Goal: Answer question/provide support: Share knowledge or assist other users

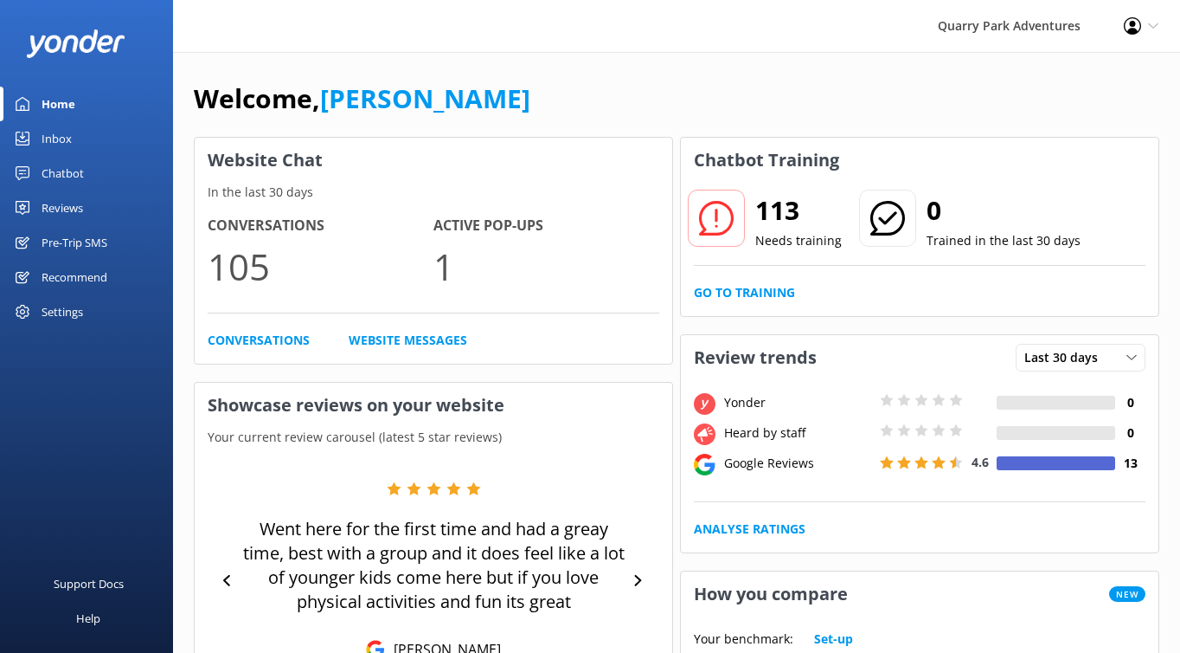
click at [67, 142] on div "Inbox" at bounding box center [57, 138] width 30 height 35
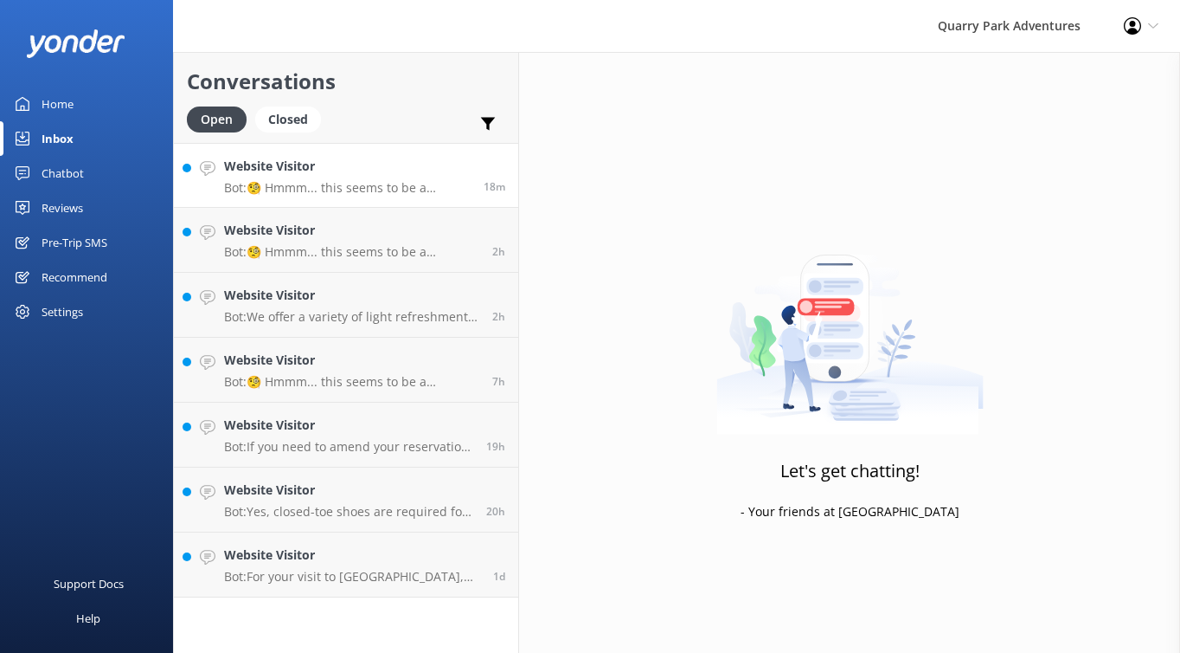
click at [420, 168] on h4 "Website Visitor" at bounding box center [347, 166] width 247 height 19
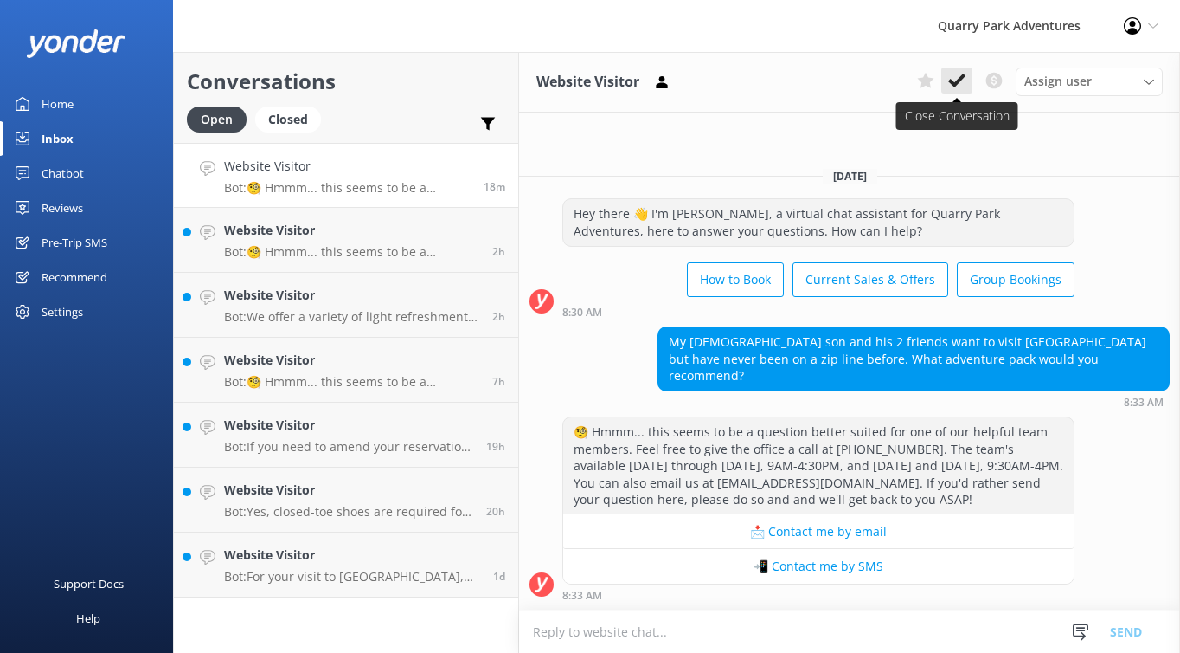
click at [958, 87] on icon at bounding box center [957, 80] width 17 height 17
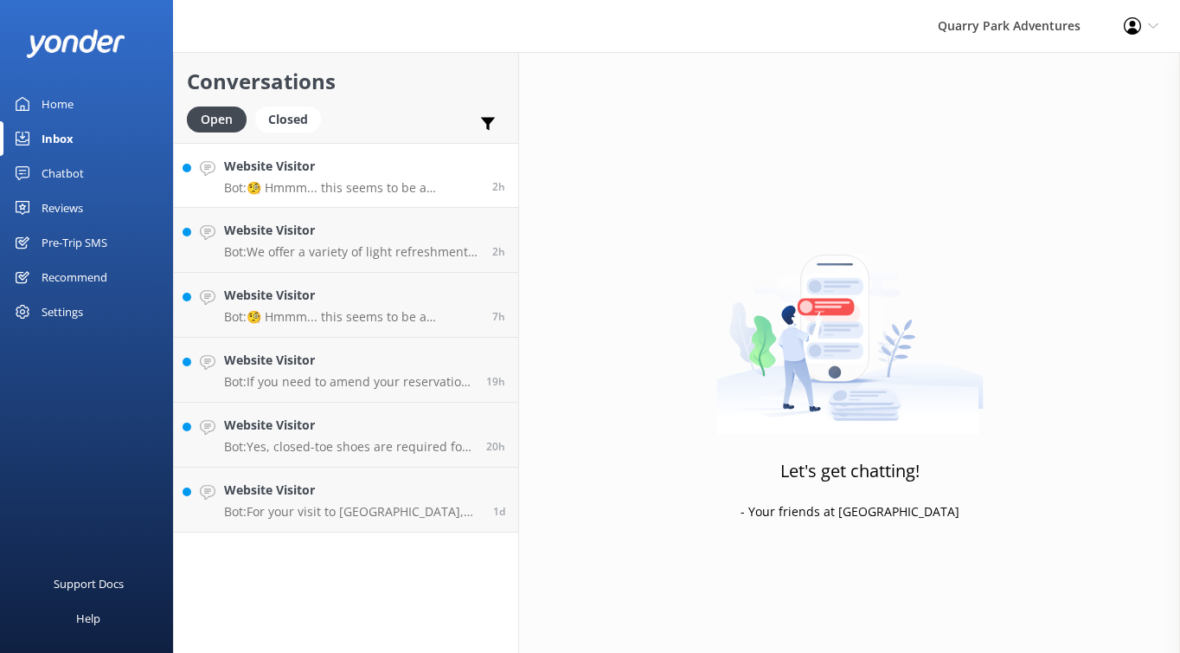
click at [392, 183] on p "Bot: 🧐 Hmmm... this seems to be a question better suited for one of our helpful…" at bounding box center [351, 188] width 255 height 16
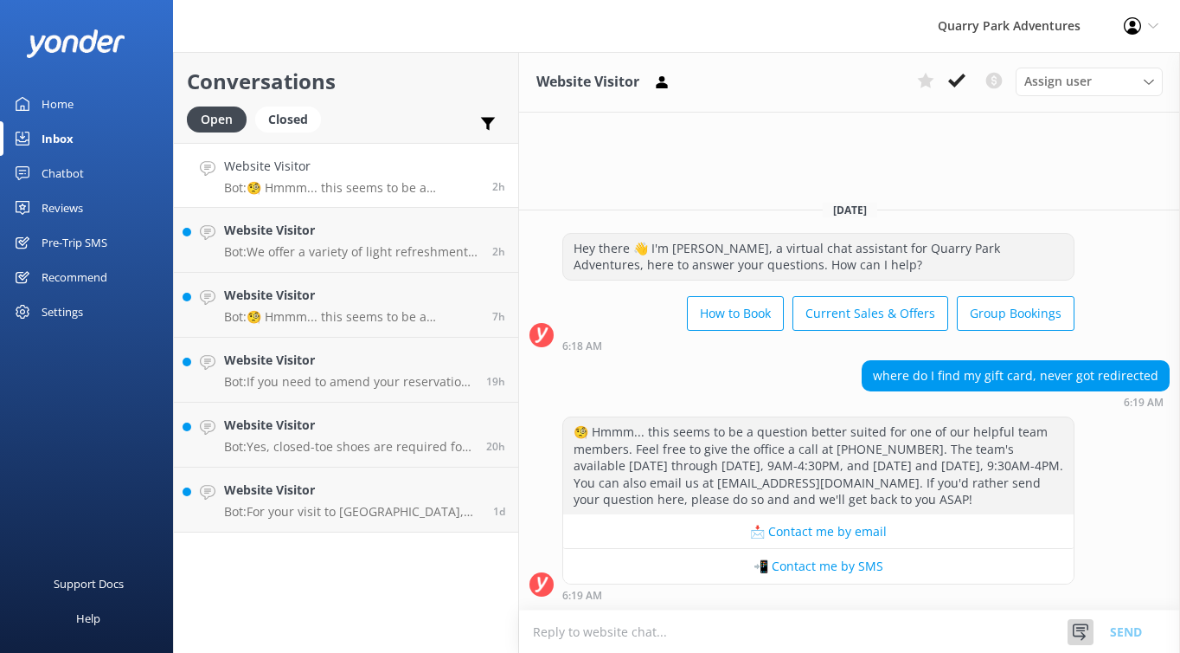
click at [1084, 625] on icon at bounding box center [1080, 631] width 17 height 17
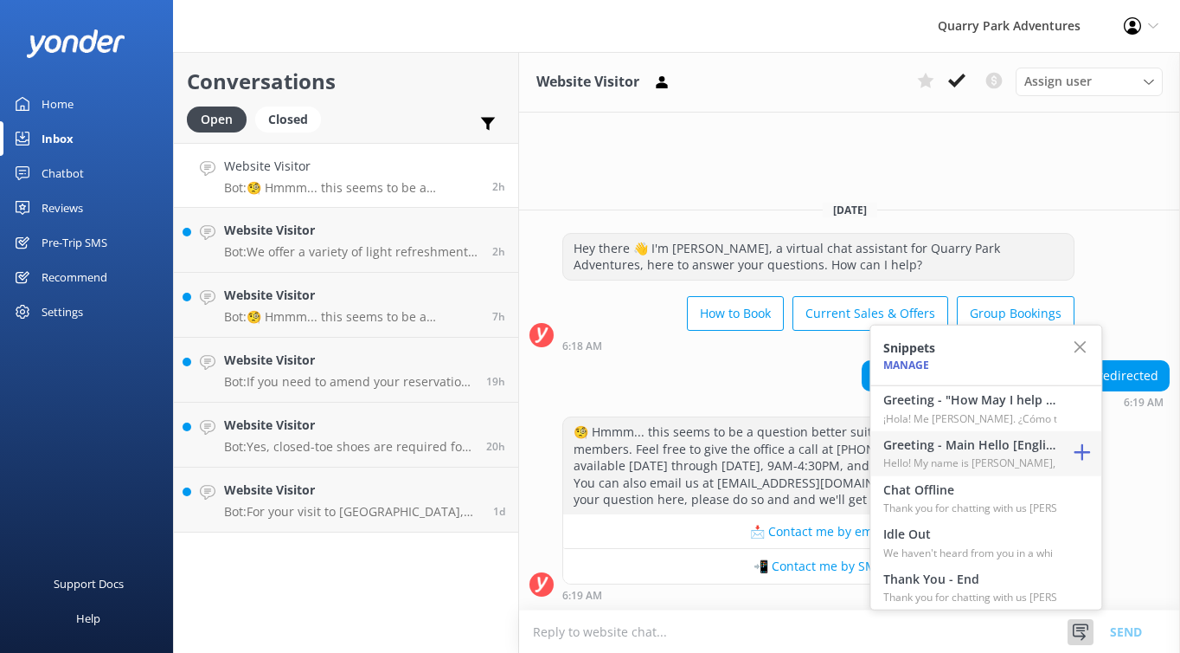
click at [990, 440] on h4 "Greeting - Main Hello [English]" at bounding box center [970, 444] width 173 height 19
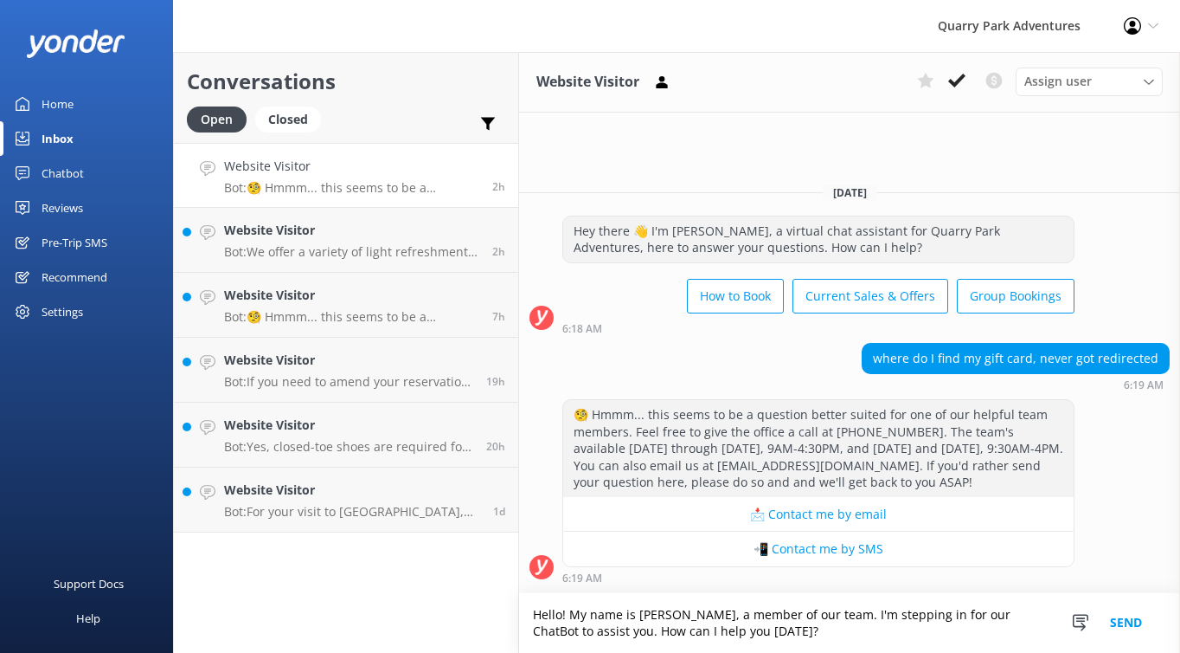
drag, startPoint x: 774, startPoint y: 627, endPoint x: 597, endPoint y: 631, distance: 176.6
click at [597, 631] on textarea "Hello! My name is [PERSON_NAME], a member of our team. I'm stepping in for our …" at bounding box center [849, 623] width 661 height 60
click at [685, 631] on textarea "Hello! My name is [PERSON_NAME], a member of our team. I'm stepping in for our …" at bounding box center [849, 623] width 661 height 60
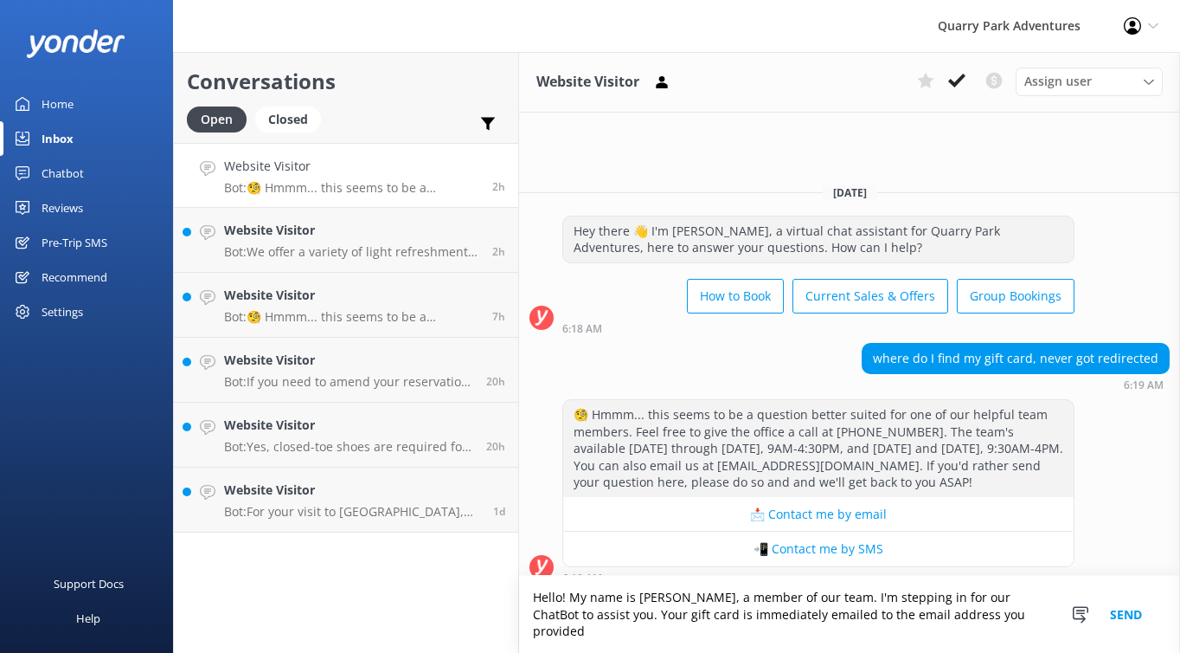
click at [1008, 639] on textarea "Hello! My name is [PERSON_NAME], a member of our team. I'm stepping in for our …" at bounding box center [849, 614] width 661 height 77
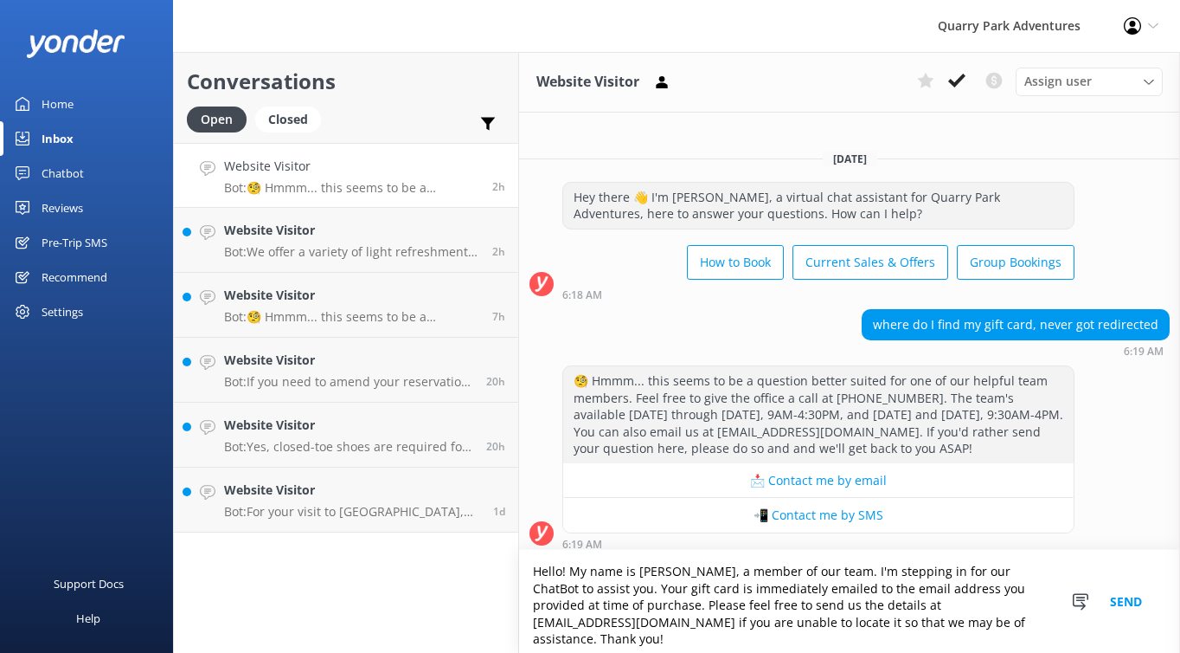
type textarea "Hello! My name is [PERSON_NAME], a member of our team. I'm stepping in for our …"
click at [1126, 609] on button "Send" at bounding box center [1126, 601] width 65 height 103
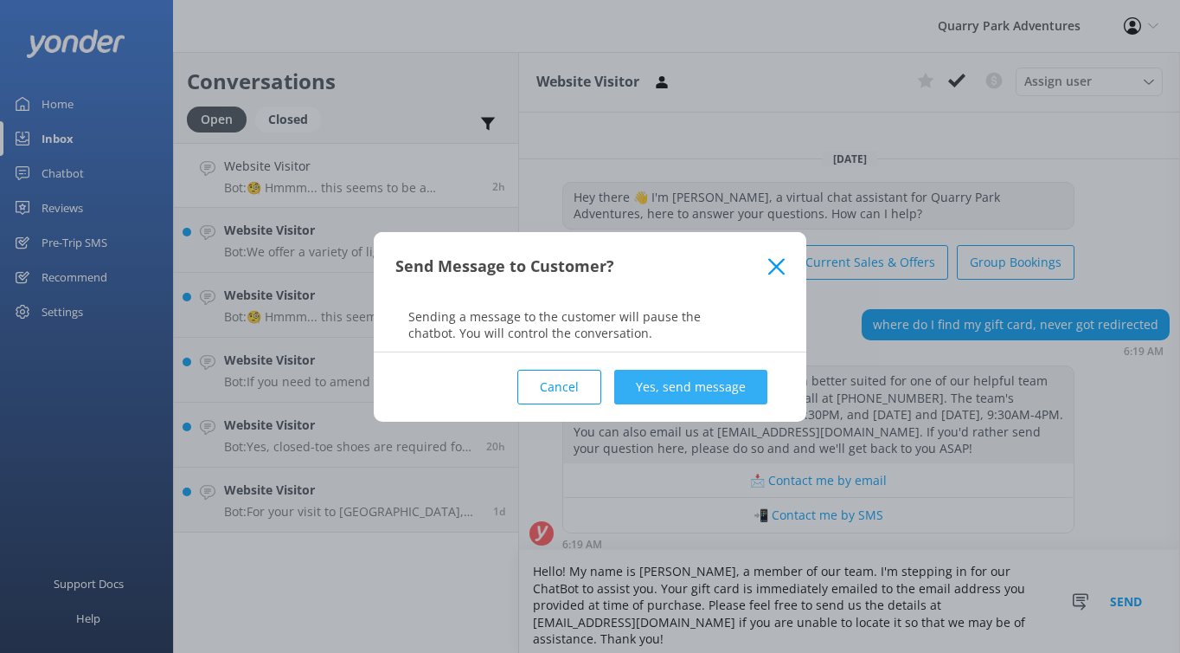
click at [720, 376] on button "Yes, send message" at bounding box center [690, 387] width 153 height 35
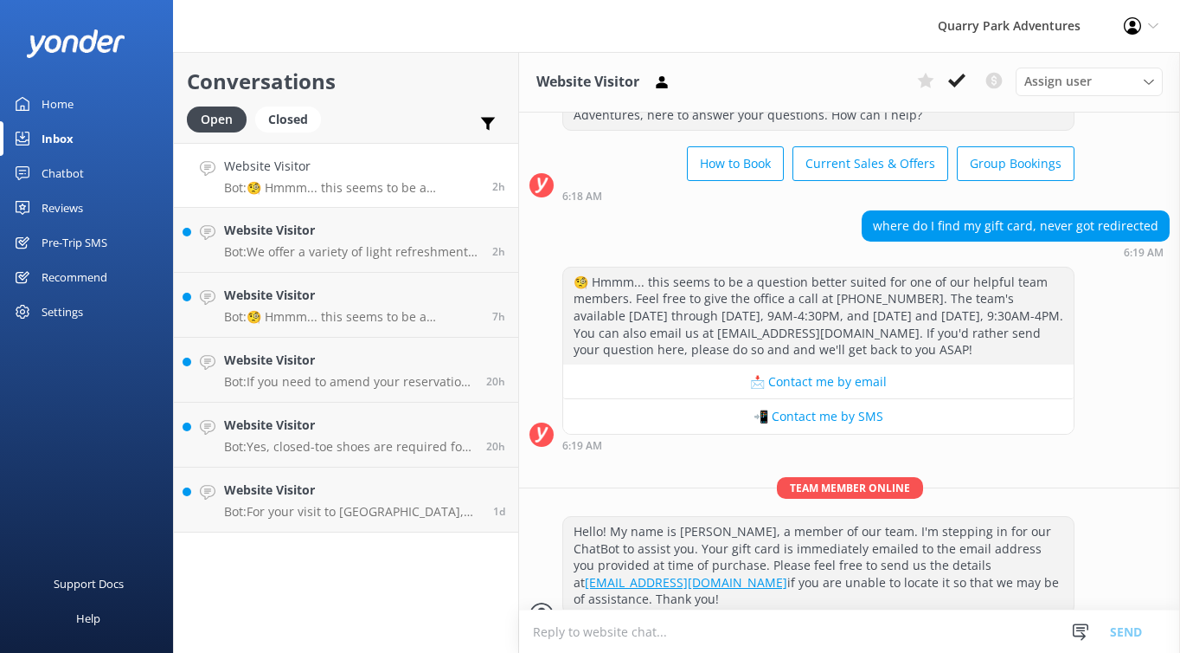
scroll to position [87, 0]
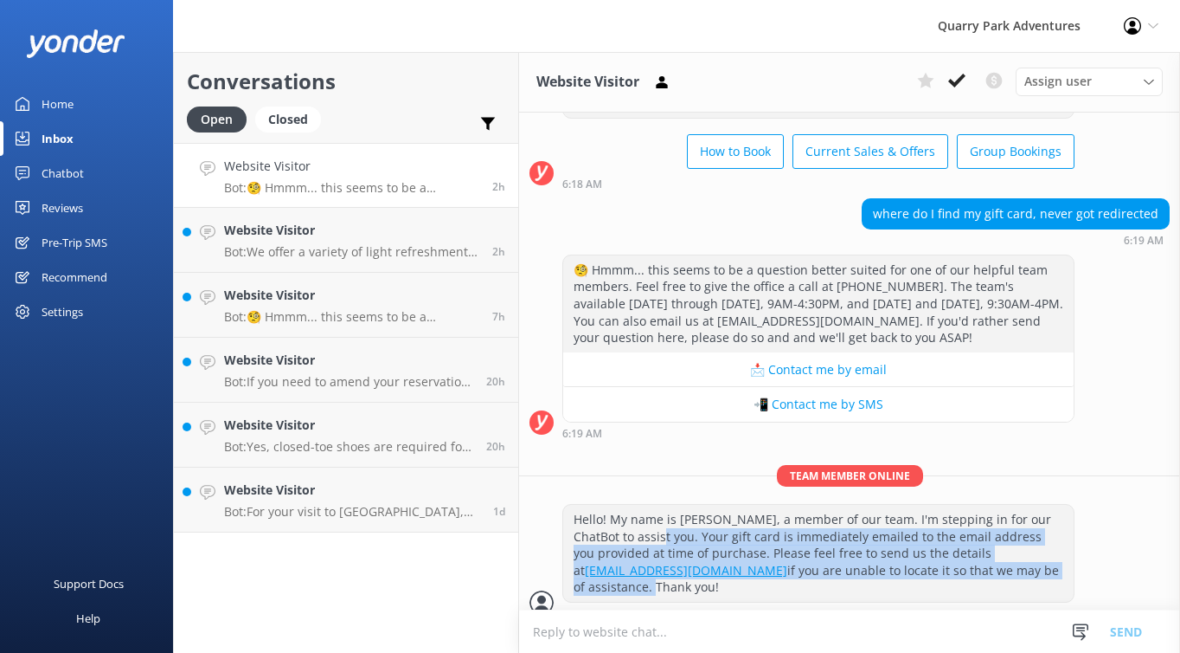
drag, startPoint x: 635, startPoint y: 532, endPoint x: 882, endPoint y: 564, distance: 248.7
click at [882, 564] on div "Hello! My name is [PERSON_NAME], a member of our team. I'm stepping in for our …" at bounding box center [818, 553] width 511 height 97
copy div "Your gift card is immediately emailed to the email address you provided at time…"
click at [51, 132] on div "Inbox" at bounding box center [58, 138] width 32 height 35
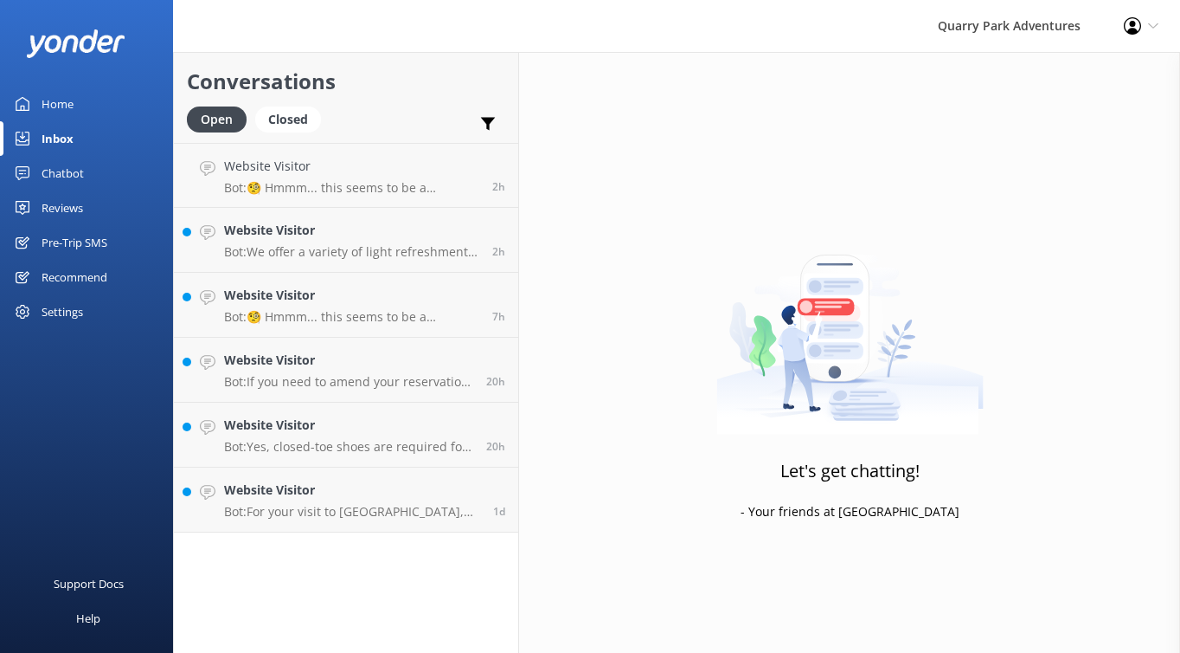
click at [54, 173] on div "Chatbot" at bounding box center [63, 173] width 42 height 35
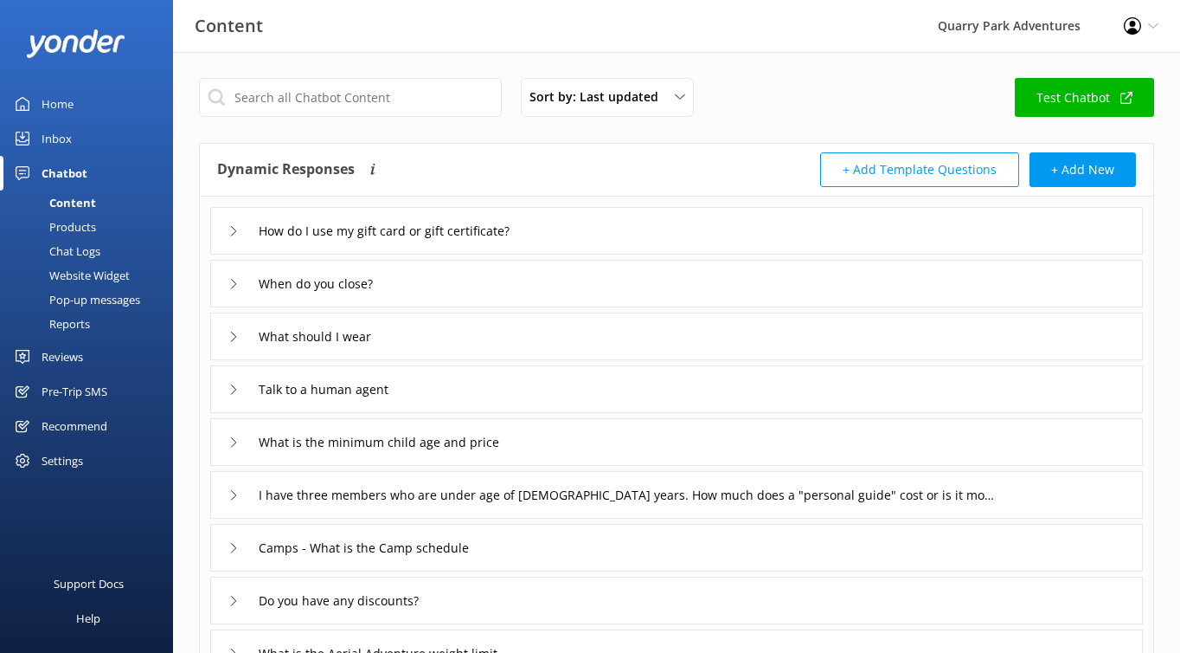
click at [92, 250] on div "Chat Logs" at bounding box center [55, 251] width 90 height 24
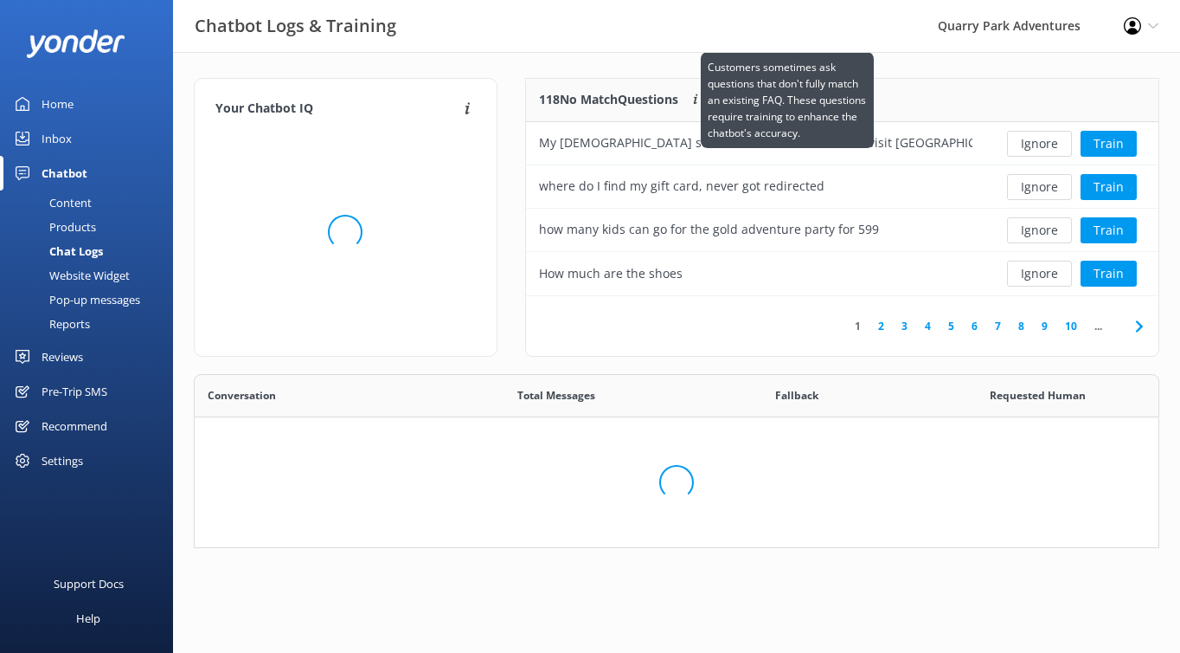
scroll to position [607, 964]
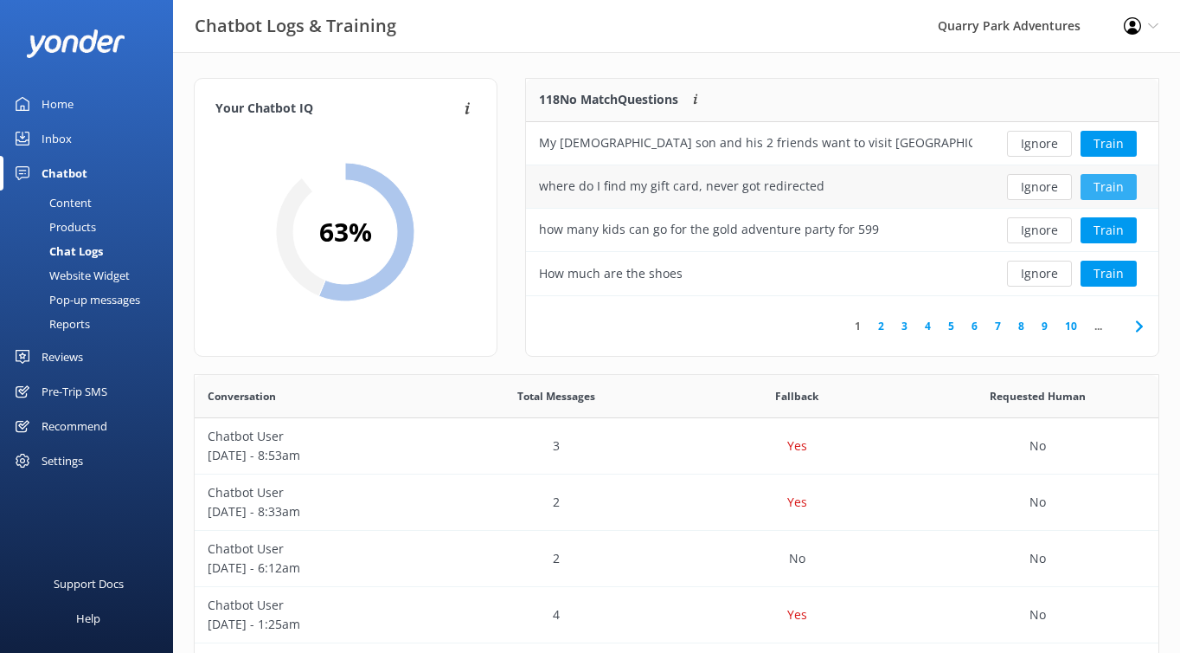
click at [1124, 188] on button "Train" at bounding box center [1109, 187] width 56 height 26
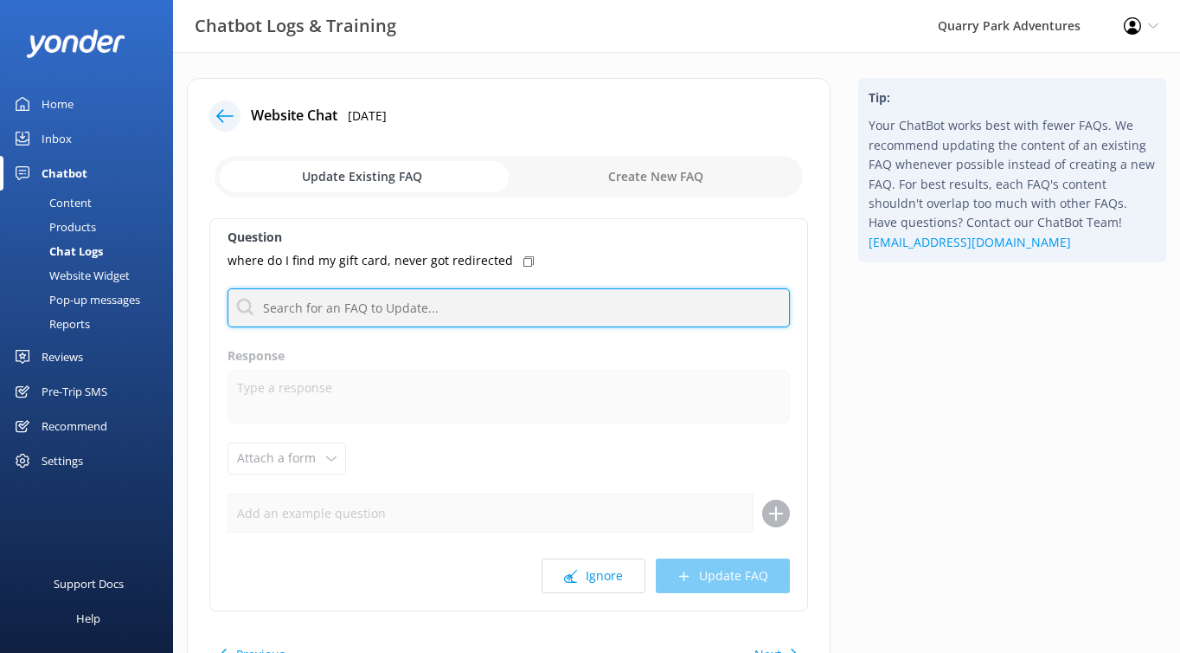
click at [365, 308] on input "text" at bounding box center [509, 307] width 563 height 39
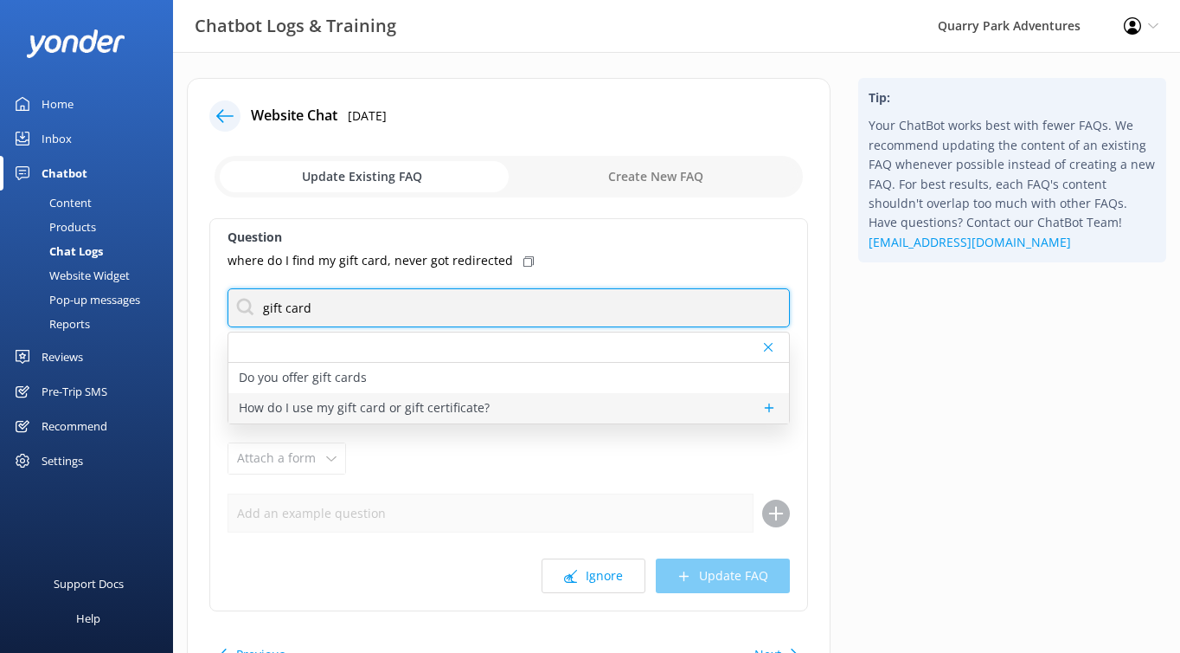
type input "gift card"
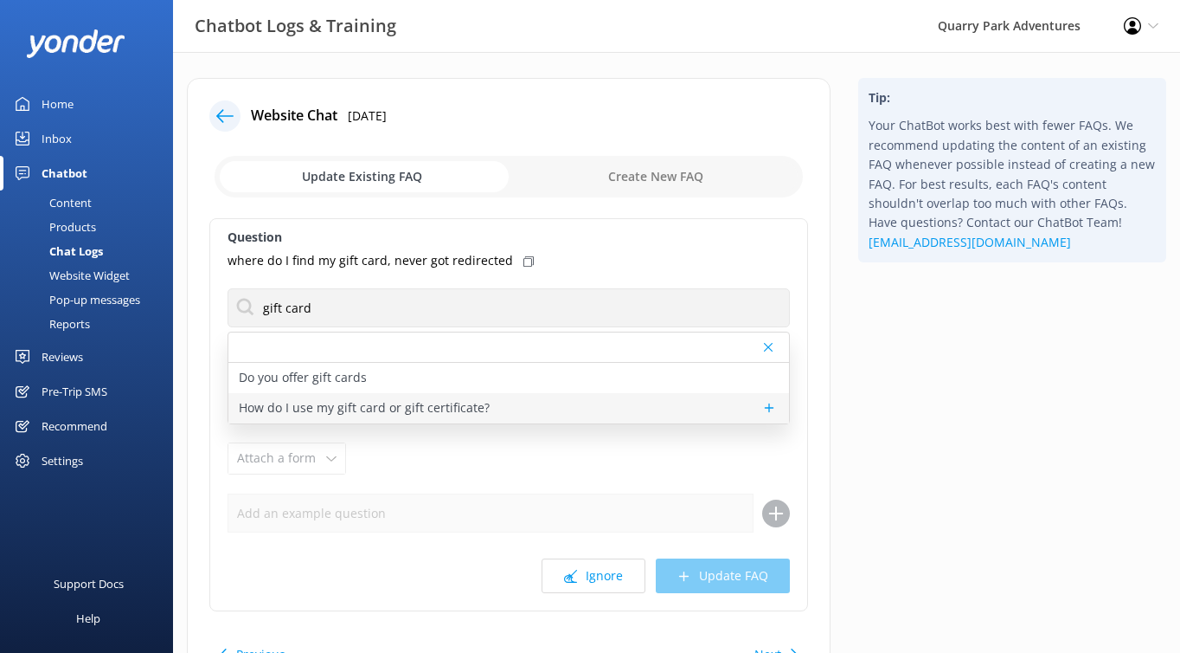
click at [300, 408] on p "How do I use my gift card or gift certificate?" at bounding box center [364, 407] width 251 height 19
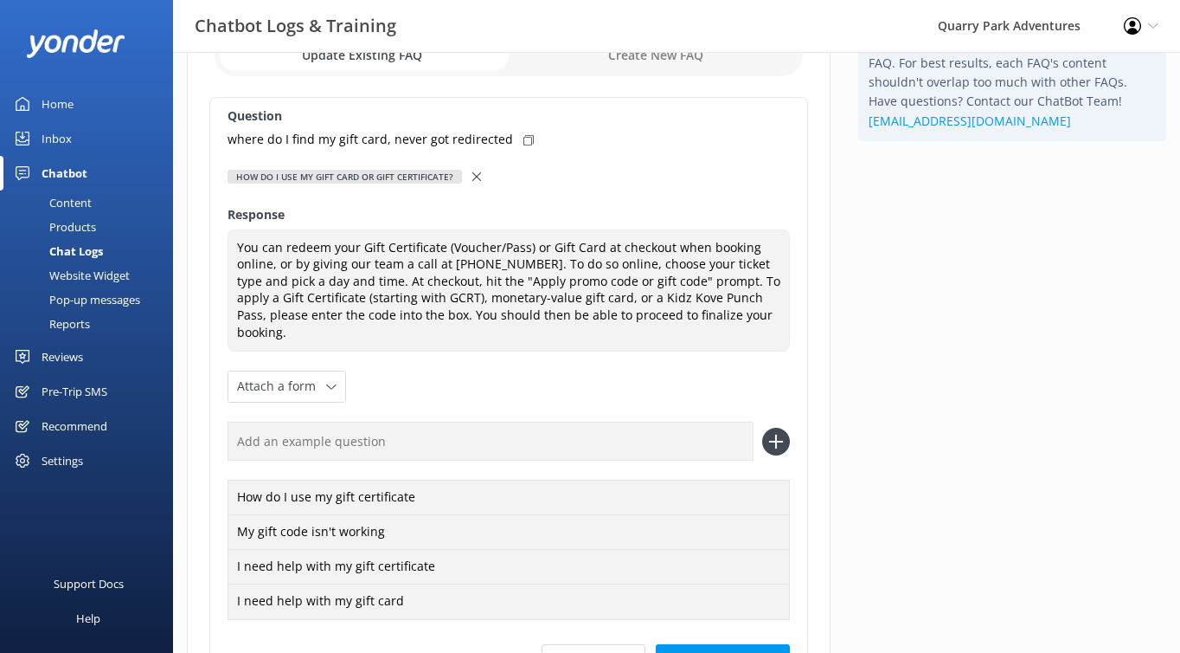
scroll to position [127, 0]
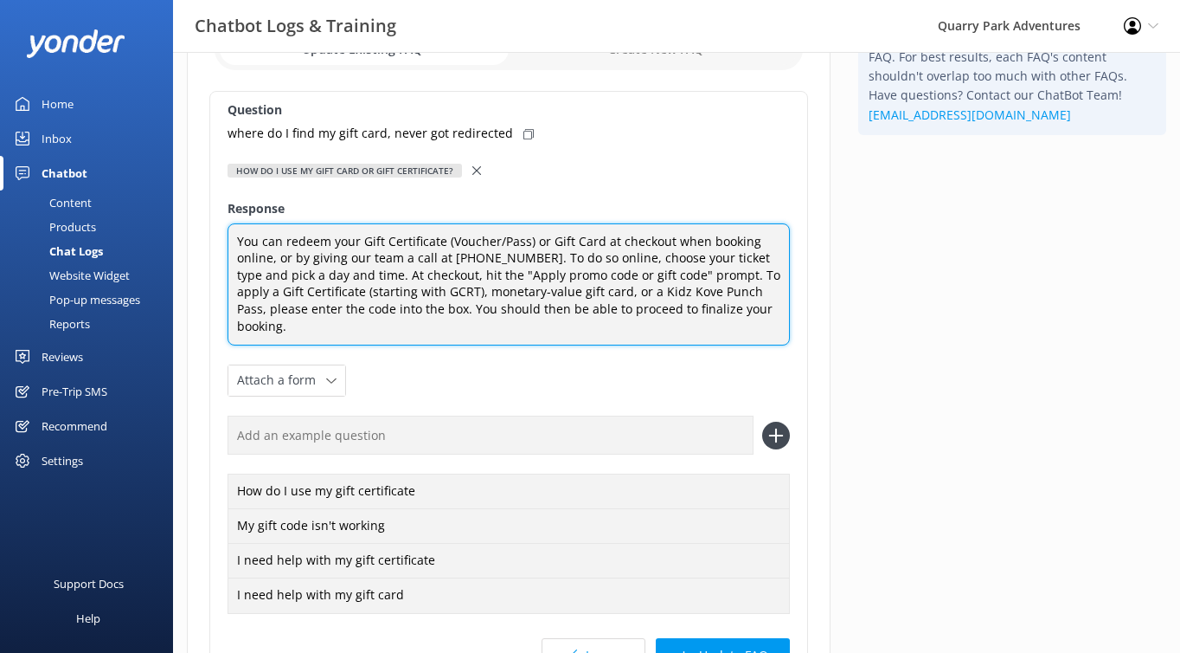
click at [752, 315] on textarea "You can redeem your Gift Certificate (Voucher/Pass) or Gift Card at checkout wh…" at bounding box center [509, 284] width 563 height 123
paste textarea "Your gift card is immediately emailed to the email address you provided at time…"
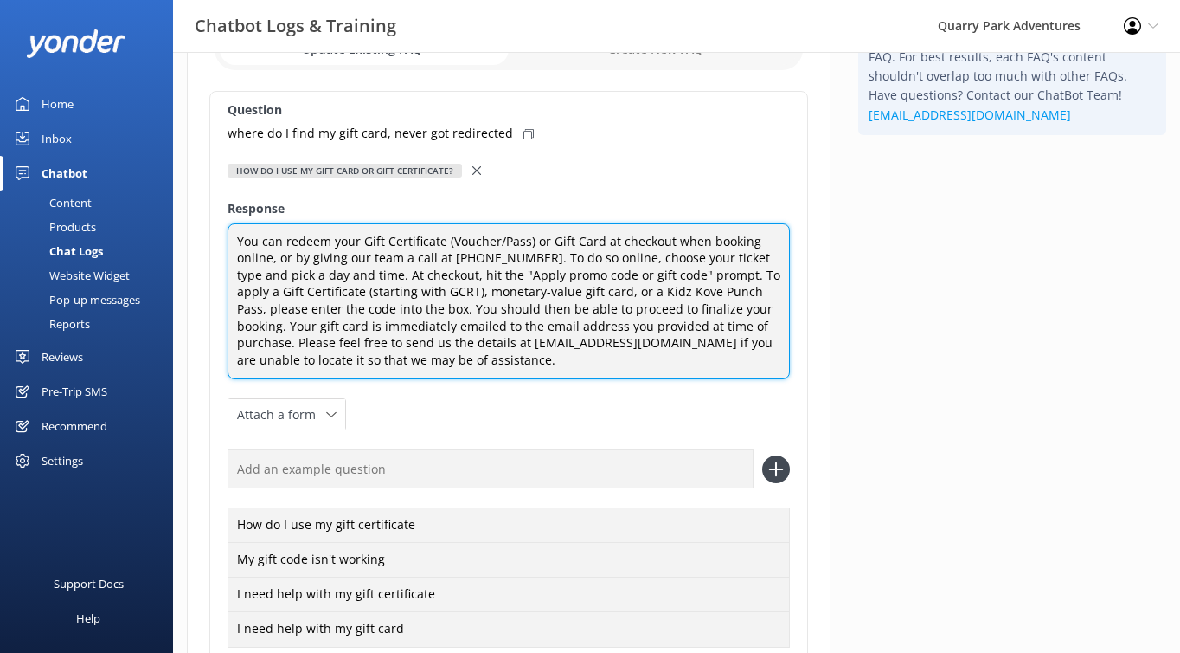
click at [741, 305] on textarea "You can redeem your Gift Certificate (Voucher/Pass) or Gift Card at checkout wh…" at bounding box center [509, 301] width 563 height 157
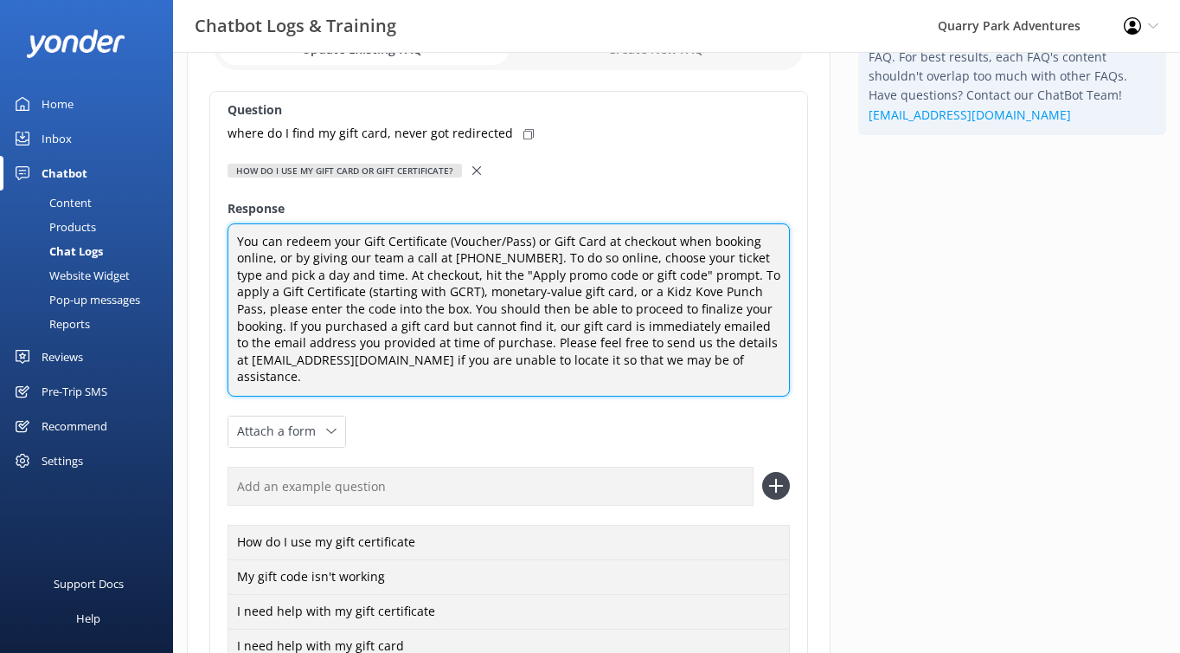
drag, startPoint x: 507, startPoint y: 322, endPoint x: 743, endPoint y: 311, distance: 235.7
click at [743, 311] on textarea "You can redeem your Gift Certificate (Voucher/Pass) or Gift Card at checkout wh…" at bounding box center [509, 309] width 563 height 173
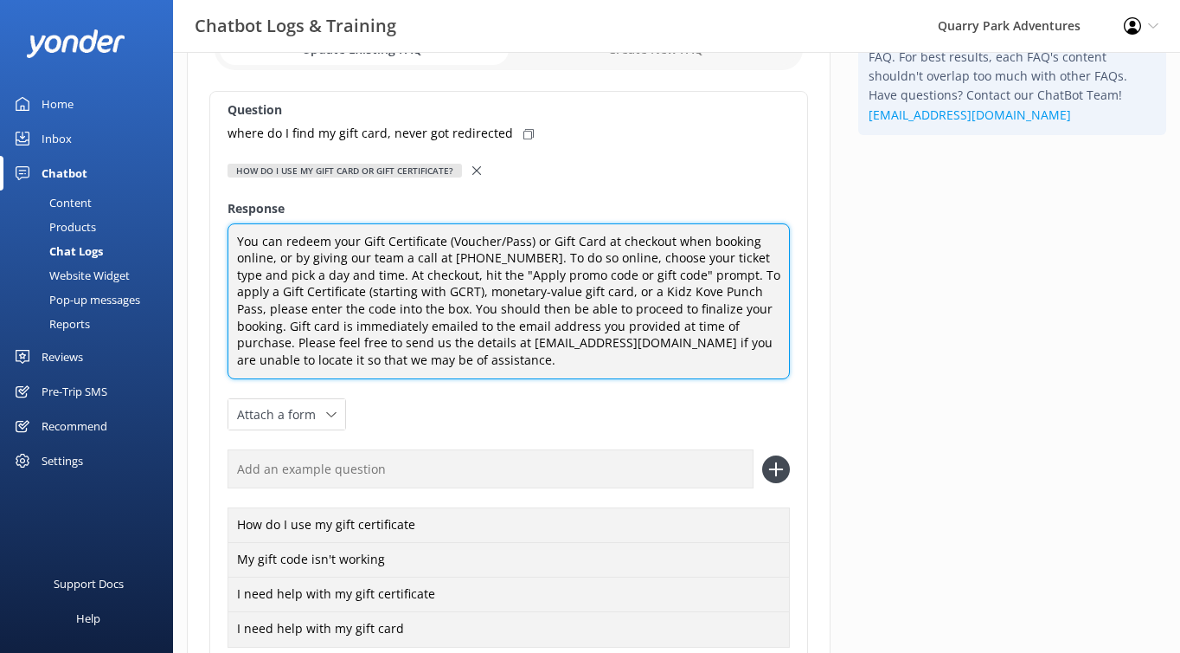
click at [261, 318] on textarea "You can redeem your Gift Certificate (Voucher/Pass) or Gift Card at checkout wh…" at bounding box center [509, 301] width 563 height 157
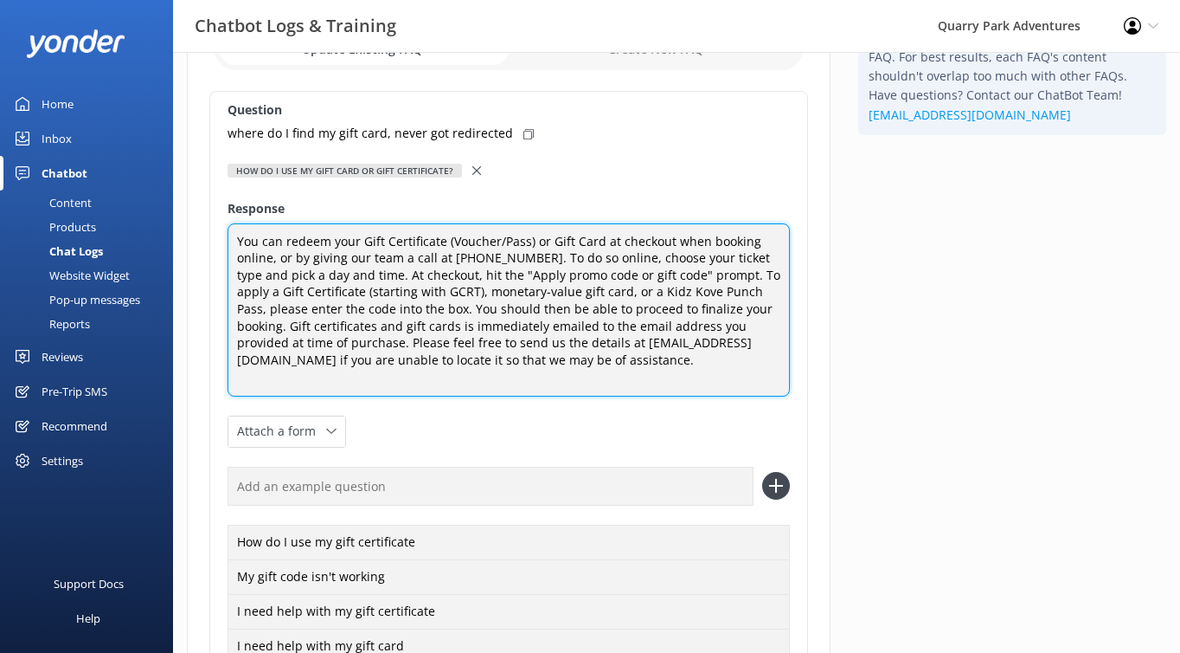
click at [392, 329] on textarea "You can redeem your Gift Certificate (Voucher/Pass) or Gift Card at checkout wh…" at bounding box center [509, 309] width 563 height 173
click at [305, 341] on textarea "You can redeem your Gift Certificate (Voucher/Pass) or Gift Card at checkout wh…" at bounding box center [509, 309] width 563 height 173
drag, startPoint x: 644, startPoint y: 339, endPoint x: 580, endPoint y: 356, distance: 66.1
click at [580, 356] on textarea "You can redeem your Gift Certificate (Voucher/Pass) or Gift Card at checkout wh…" at bounding box center [509, 309] width 563 height 173
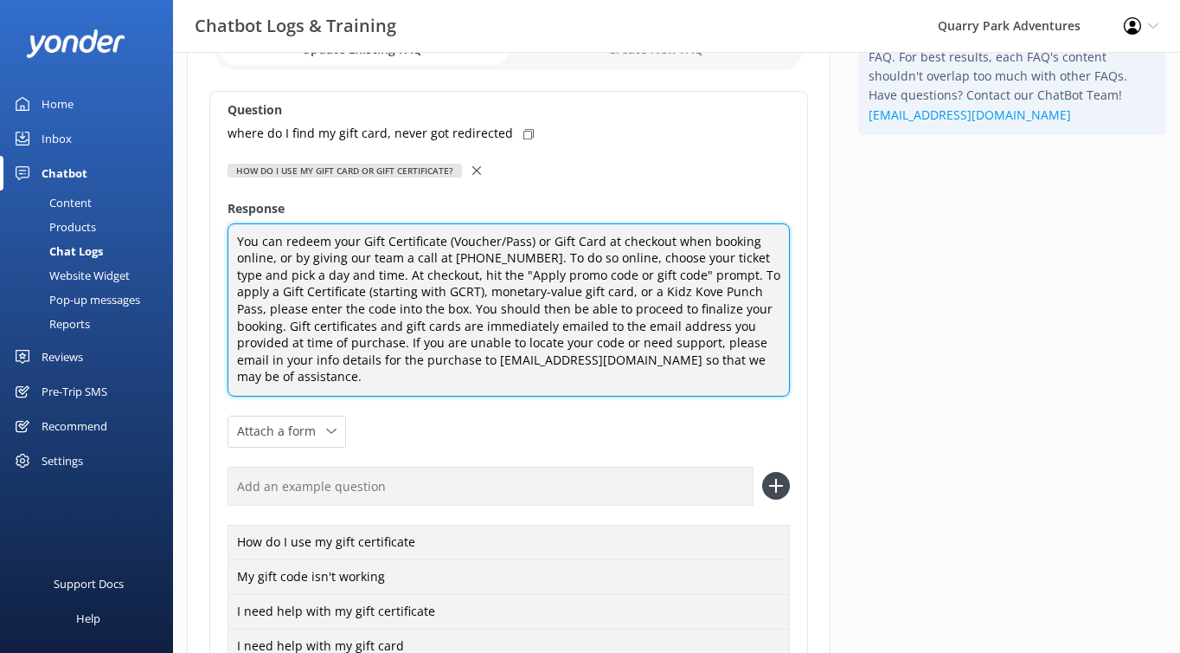
click at [717, 364] on textarea "You can redeem your Gift Certificate (Voucher/Pass) or Gift Card at checkout wh…" at bounding box center [509, 309] width 563 height 173
drag, startPoint x: 273, startPoint y: 353, endPoint x: 225, endPoint y: 355, distance: 48.5
click at [224, 355] on div "Question where do I find my gift card, never got redirected How do I use my gif…" at bounding box center [508, 416] width 599 height 651
click at [460, 364] on textarea "You can redeem your Gift Certificate (Voucher/Pass) or Gift Card at checkout wh…" at bounding box center [509, 309] width 563 height 173
click at [447, 376] on textarea "You can redeem your Gift Certificate (Voucher/Pass) or Gift Card at checkout wh…" at bounding box center [509, 309] width 563 height 173
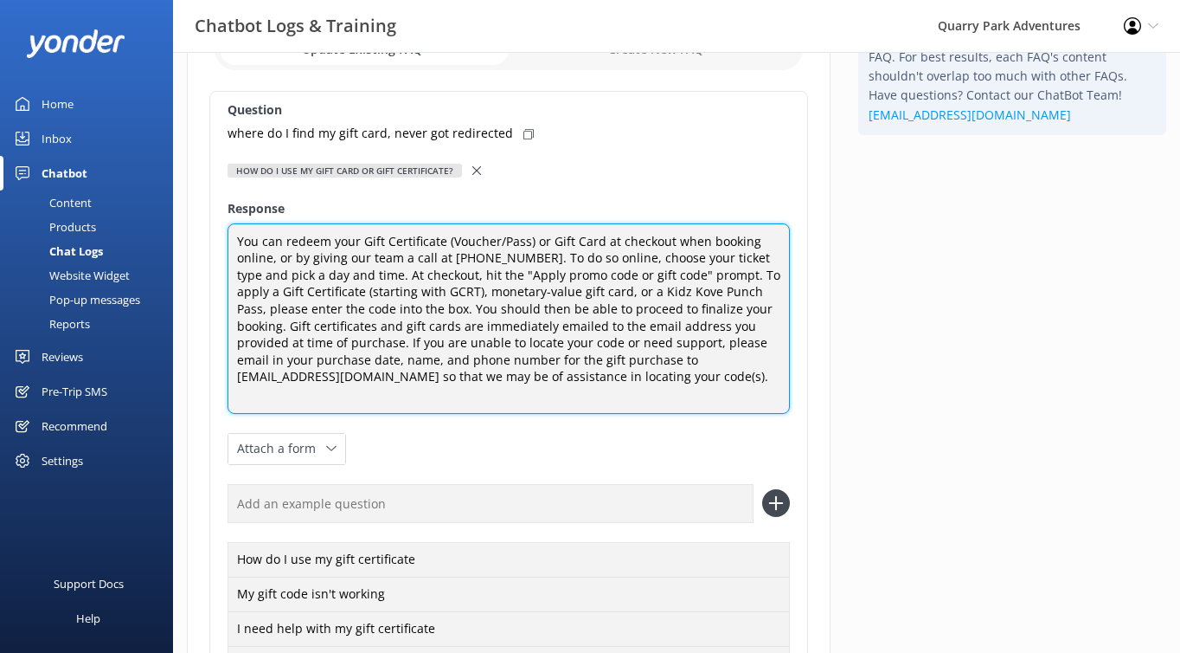
click at [745, 314] on textarea "You can redeem your Gift Certificate (Voucher/Pass) or Gift Card at checkout wh…" at bounding box center [509, 318] width 563 height 190
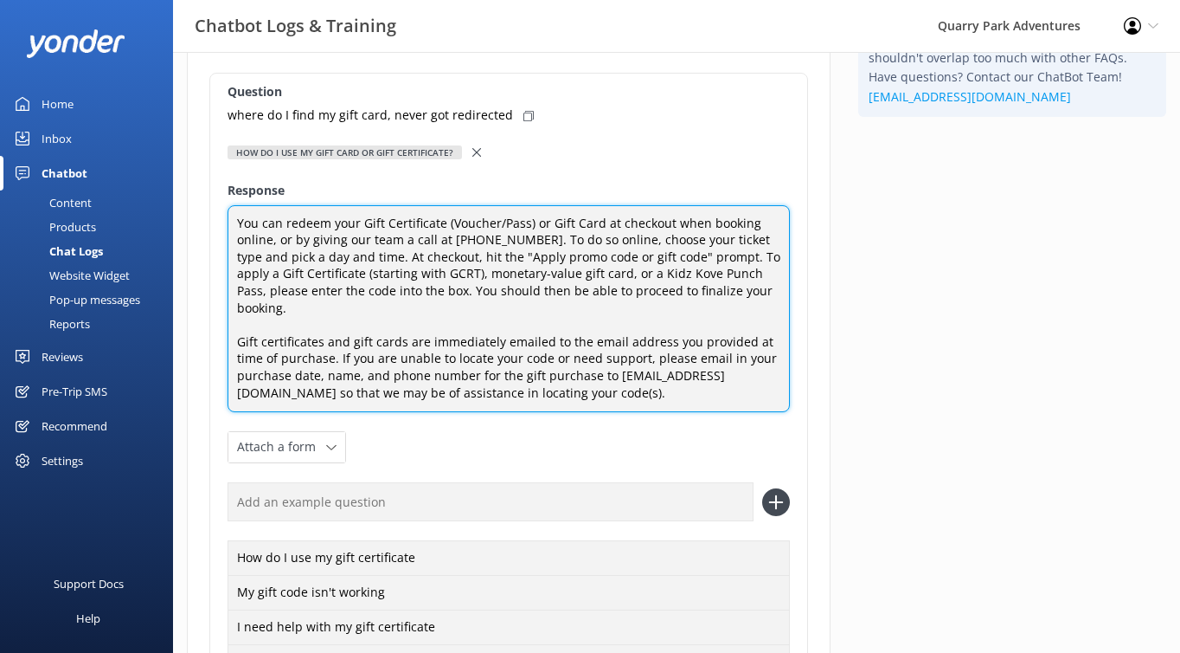
scroll to position [153, 0]
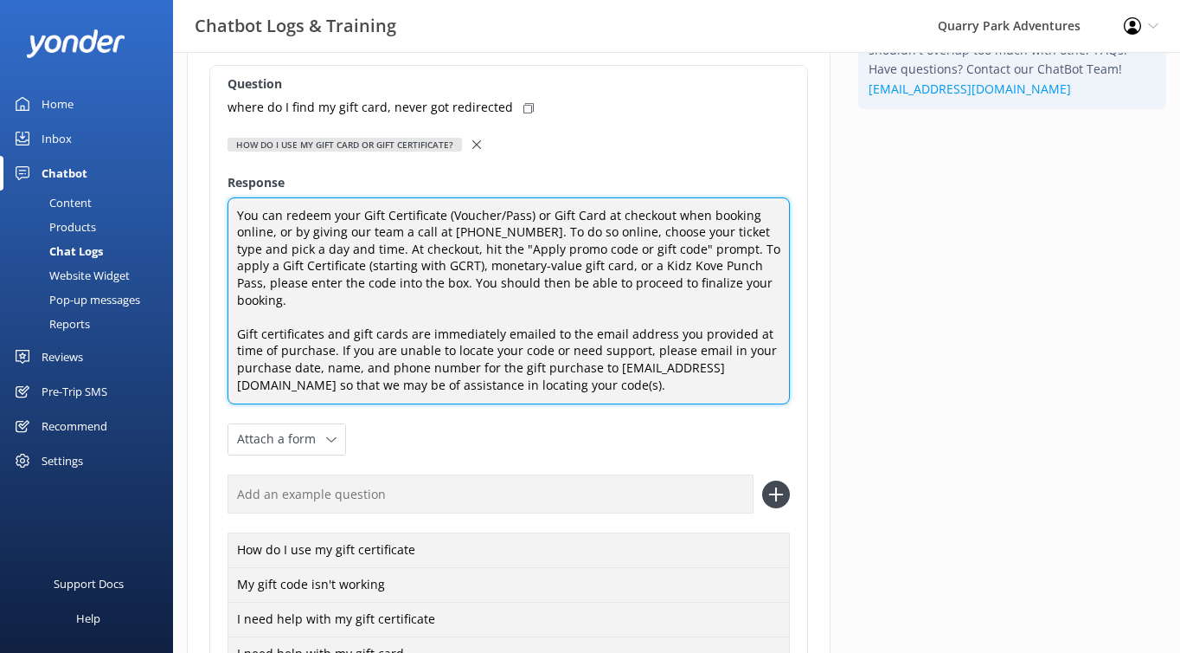
click at [328, 348] on textarea "You can redeem your Gift Certificate (Voucher/Pass) or Gift Card at checkout wh…" at bounding box center [509, 301] width 563 height 208
click at [490, 353] on textarea "You can redeem your Gift Certificate (Voucher/Pass) or Gift Card at checkout wh…" at bounding box center [509, 301] width 563 height 208
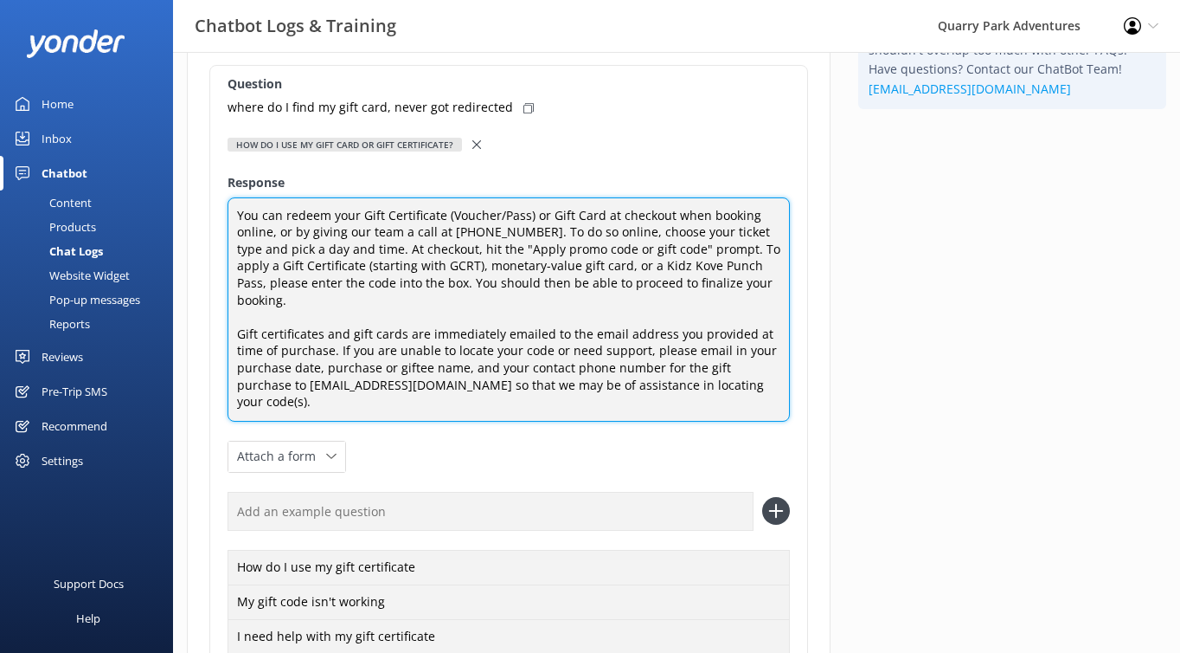
click at [234, 349] on textarea "You can redeem your Gift Certificate (Voucher/Pass) or Gift Card at checkout wh…" at bounding box center [509, 309] width 563 height 224
drag, startPoint x: 769, startPoint y: 350, endPoint x: 701, endPoint y: 349, distance: 67.5
click at [701, 349] on textarea "You can redeem your Gift Certificate (Voucher/Pass) or Gift Card at checkout wh…" at bounding box center [509, 309] width 563 height 224
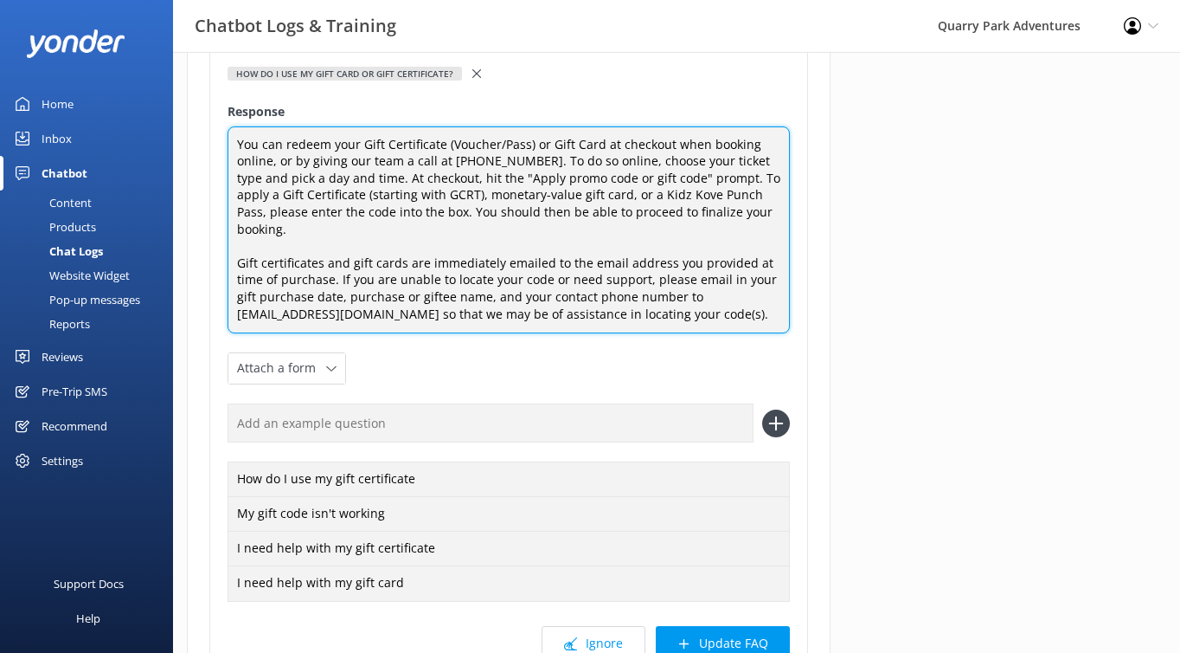
scroll to position [372, 0]
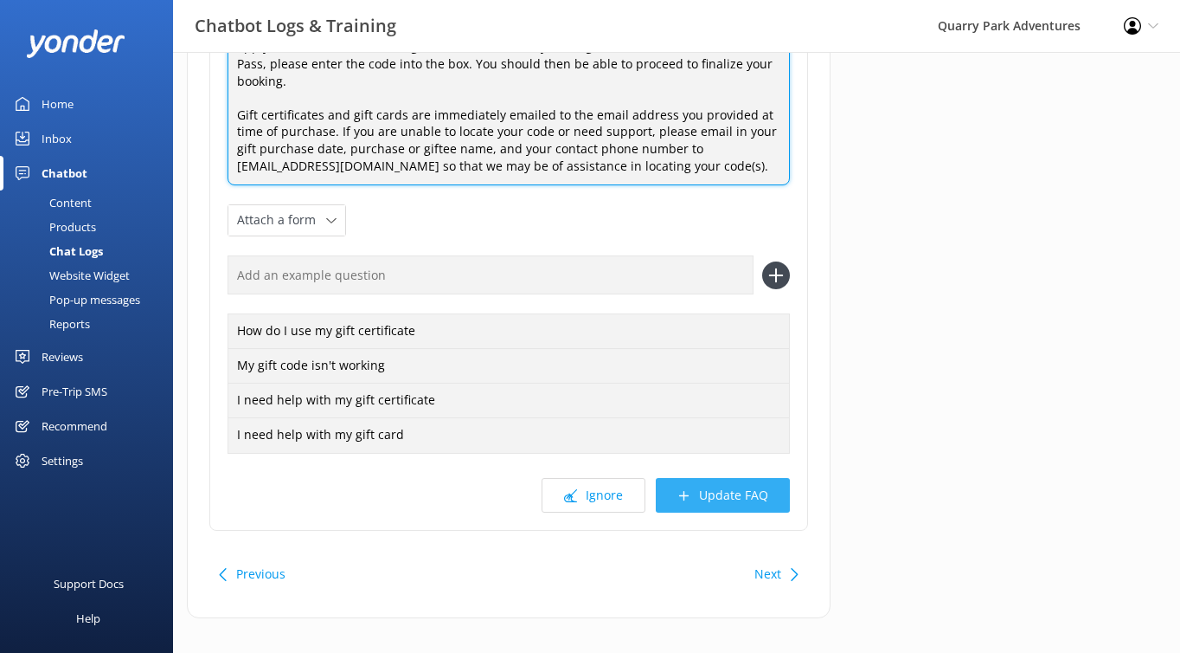
type textarea "You can redeem your Gift Certificate (Voucher/Pass) or Gift Card at checkout wh…"
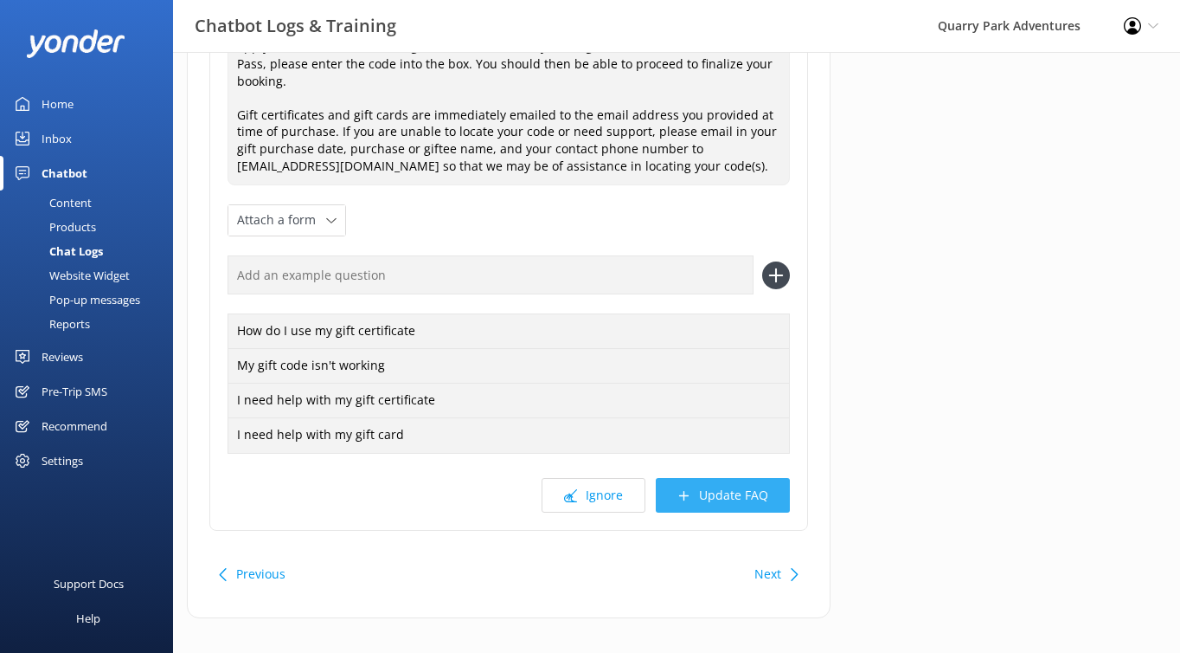
click at [724, 479] on button "Update FAQ" at bounding box center [723, 495] width 134 height 35
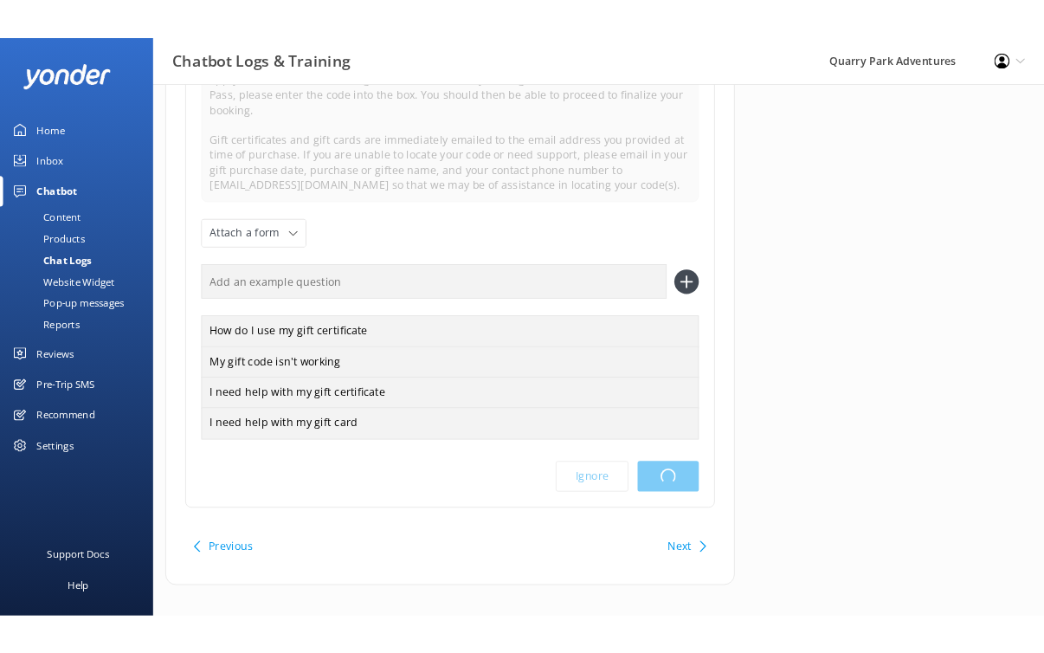
scroll to position [0, 0]
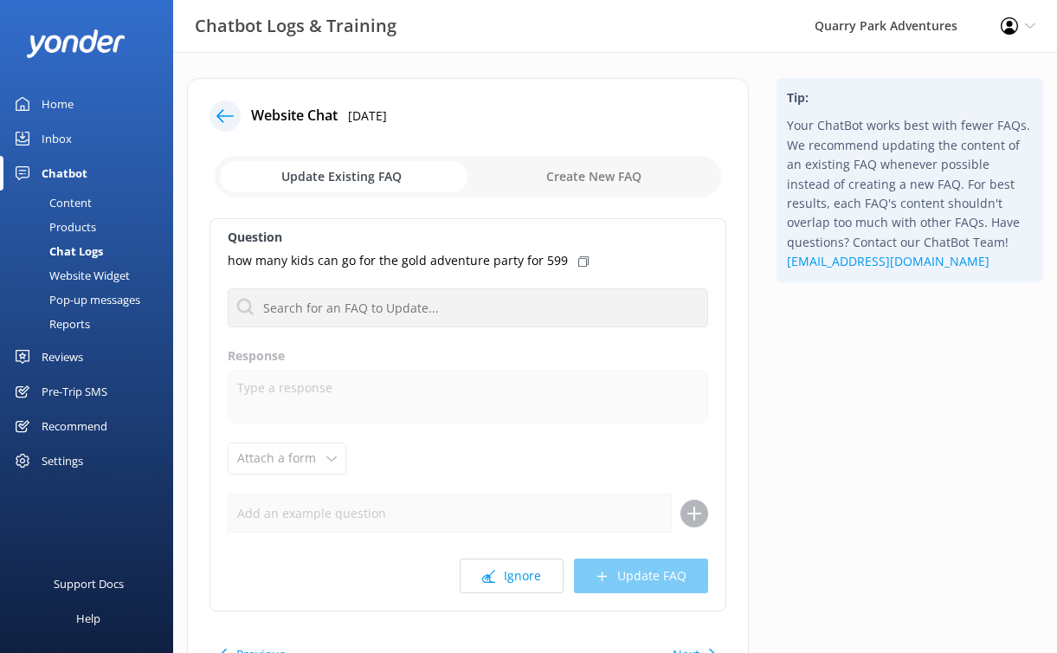
click at [203, 68] on div "Website Chat [DATE] Update Existing FAQ Create New FAQ Question how many kids c…" at bounding box center [615, 401] width 884 height 698
